Goal: Browse casually

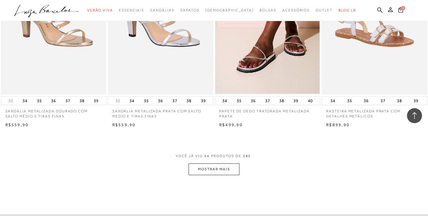
scroll to position [1126, 0]
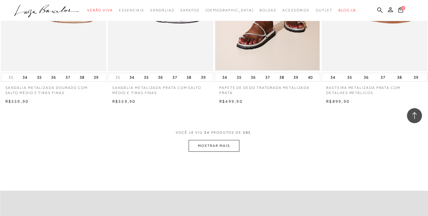
click at [223, 148] on button "MOSTRAR MAIS" at bounding box center [214, 146] width 50 height 12
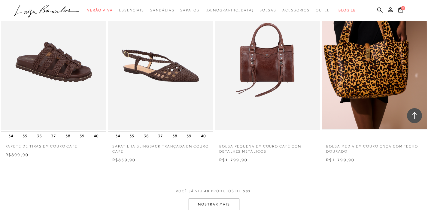
scroll to position [2348, 0]
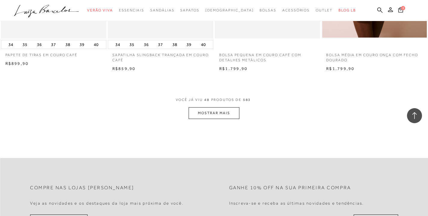
click at [214, 117] on button "MOSTRAR MAIS" at bounding box center [214, 113] width 50 height 12
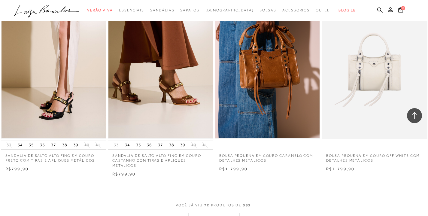
scroll to position [3514, 0]
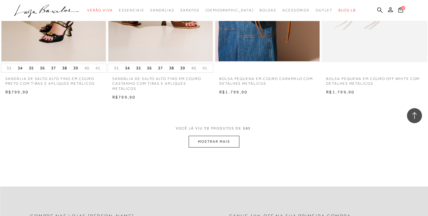
click at [236, 148] on button "MOSTRAR MAIS" at bounding box center [214, 142] width 50 height 12
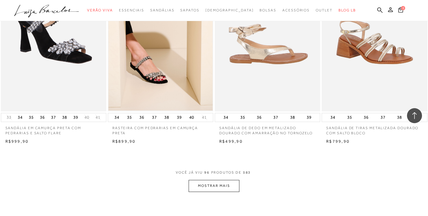
scroll to position [4704, 0]
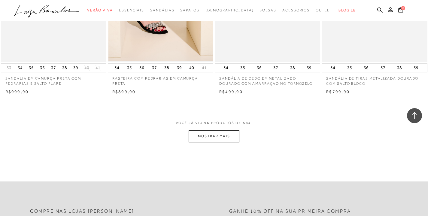
click at [221, 142] on button "MOSTRAR MAIS" at bounding box center [214, 136] width 50 height 12
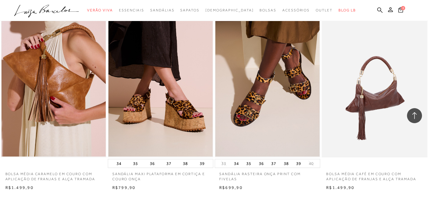
scroll to position [5892, 0]
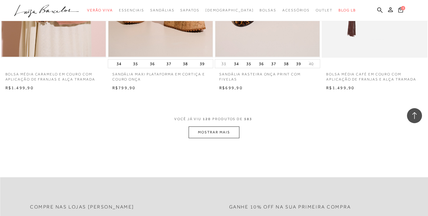
click at [221, 138] on button "MOSTRAR MAIS" at bounding box center [214, 132] width 50 height 12
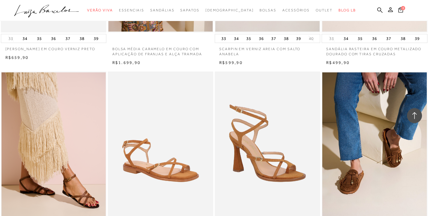
scroll to position [7036, 0]
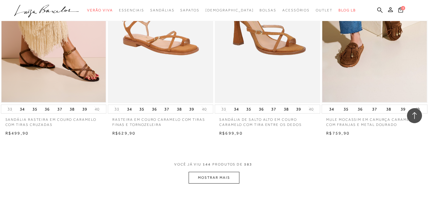
click at [225, 183] on button "MOSTRAR MAIS" at bounding box center [214, 178] width 50 height 12
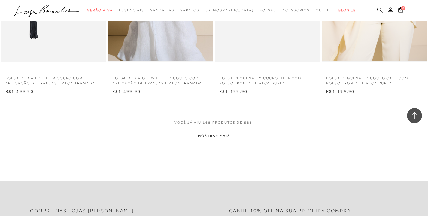
scroll to position [8312, 0]
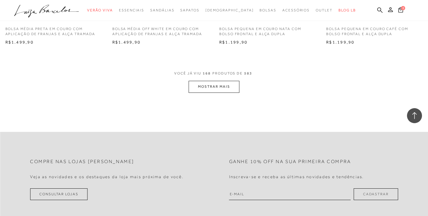
click at [222, 88] on button "MOSTRAR MAIS" at bounding box center [214, 87] width 50 height 12
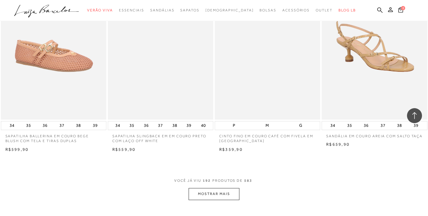
scroll to position [9475, 0]
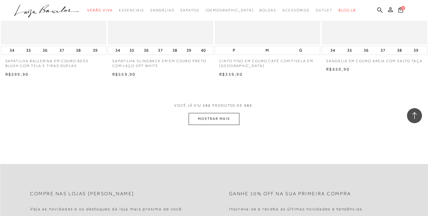
click at [219, 125] on button "MOSTRAR MAIS" at bounding box center [214, 119] width 50 height 12
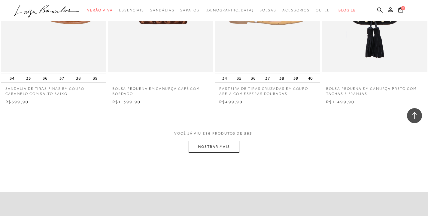
scroll to position [10637, 0]
click at [225, 150] on button "MOSTRAR MAIS" at bounding box center [214, 147] width 50 height 12
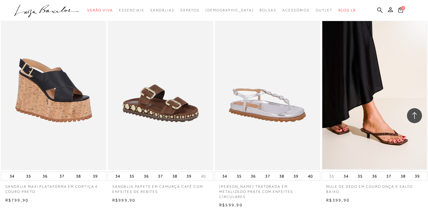
scroll to position [11775, 0]
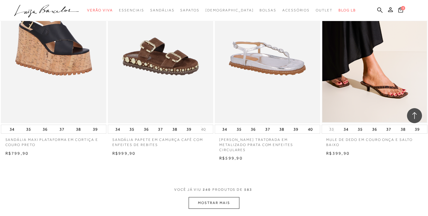
click at [234, 206] on button "MOSTRAR MAIS" at bounding box center [214, 203] width 50 height 12
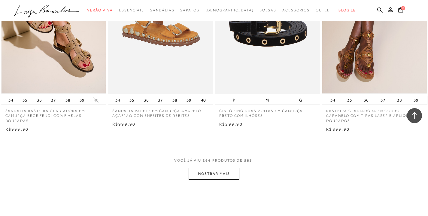
scroll to position [13047, 0]
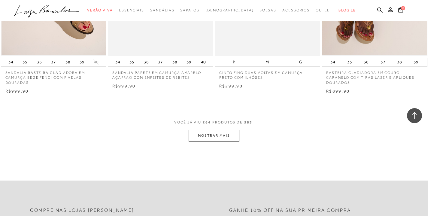
click at [232, 139] on button "MOSTRAR MAIS" at bounding box center [214, 136] width 50 height 12
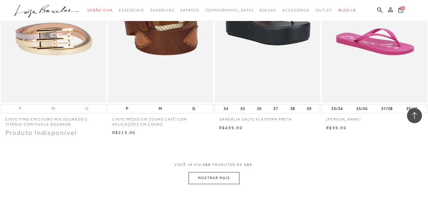
scroll to position [14212, 0]
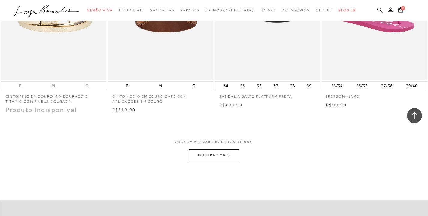
click at [232, 161] on button "MOSTRAR MAIS" at bounding box center [214, 155] width 50 height 12
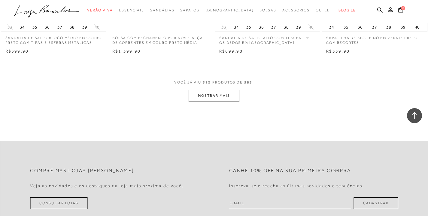
scroll to position [15485, 0]
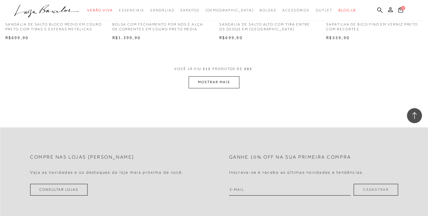
click at [217, 88] on button "MOSTRAR MAIS" at bounding box center [214, 82] width 50 height 12
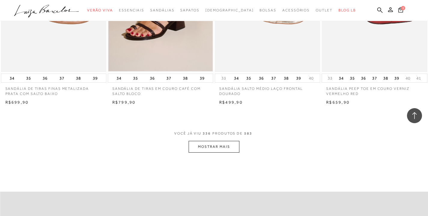
scroll to position [16682, 0]
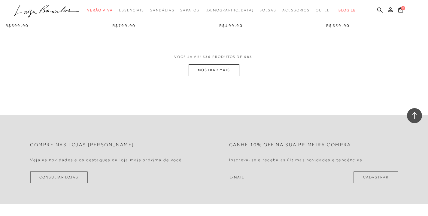
click at [222, 76] on button "MOSTRAR MAIS" at bounding box center [214, 70] width 50 height 12
